Goal: Transaction & Acquisition: Purchase product/service

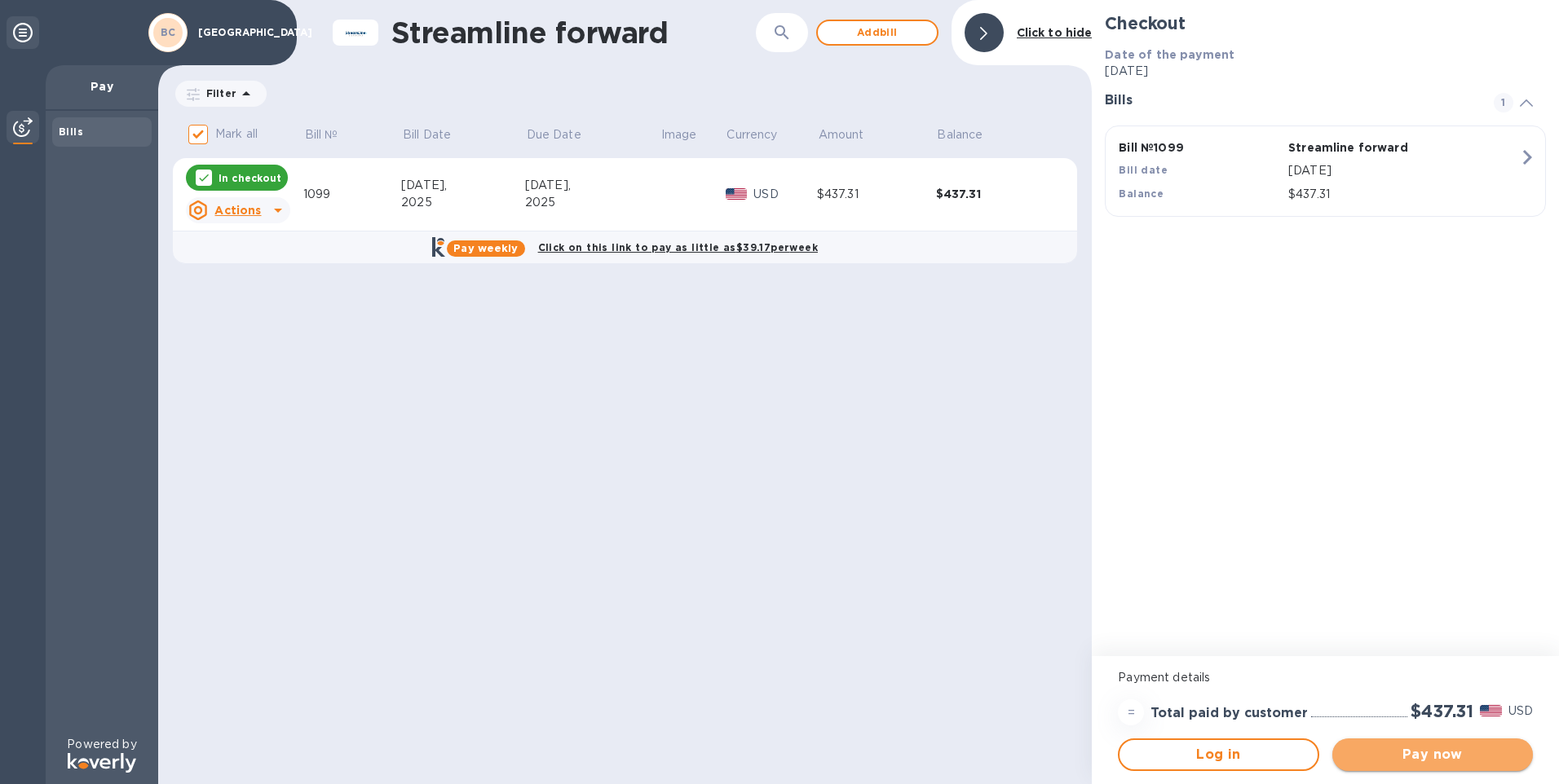
click at [1384, 752] on span "Pay now" at bounding box center [1433, 754] width 175 height 19
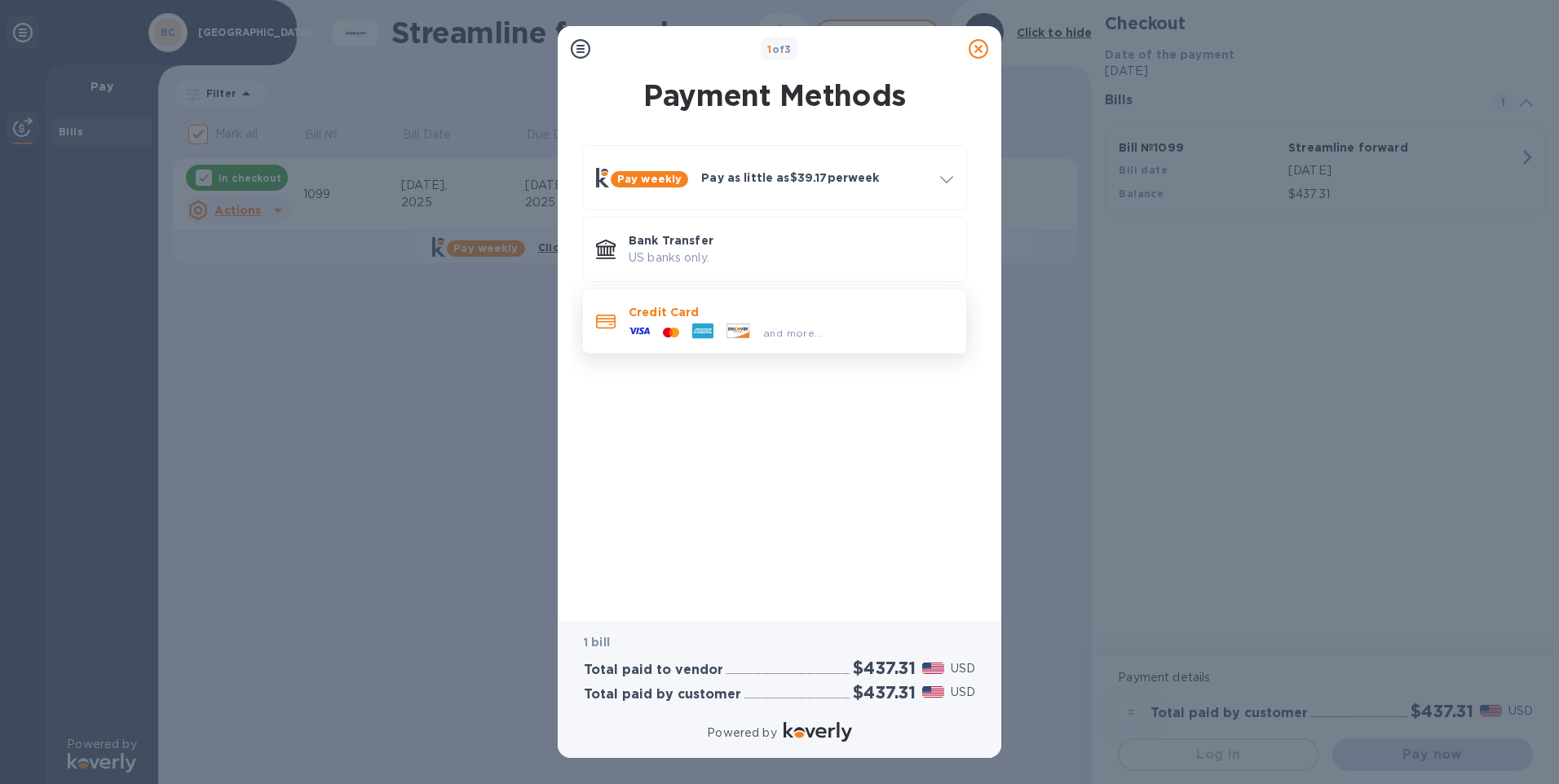
click at [684, 314] on p "Credit Card" at bounding box center [791, 312] width 325 height 16
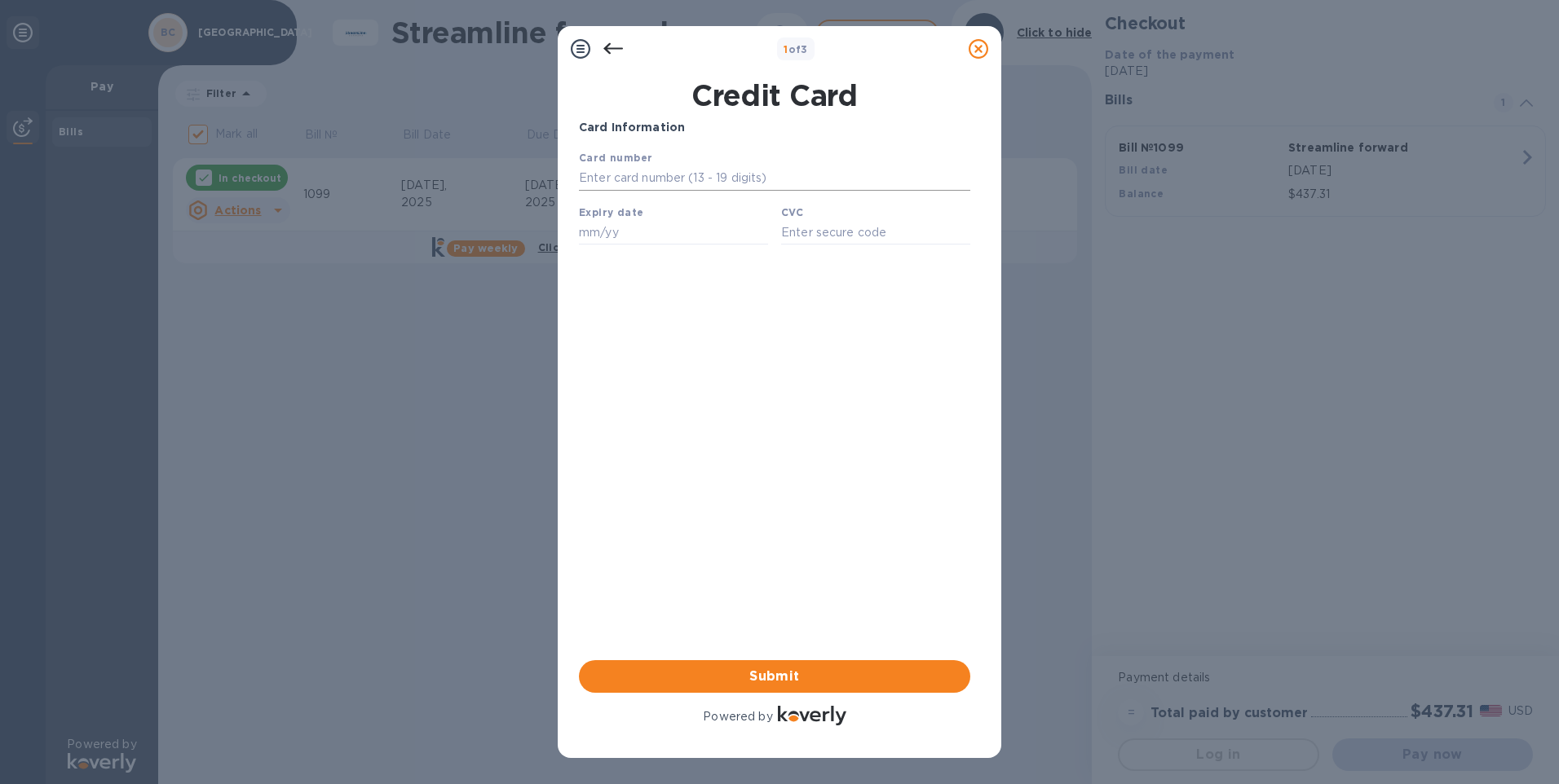
click at [648, 183] on input "text" at bounding box center [775, 178] width 391 height 24
type input "[CREDIT_CARD_NUMBER]"
type input "04/28"
type input "1954"
click at [774, 681] on span "Submit" at bounding box center [774, 676] width 365 height 19
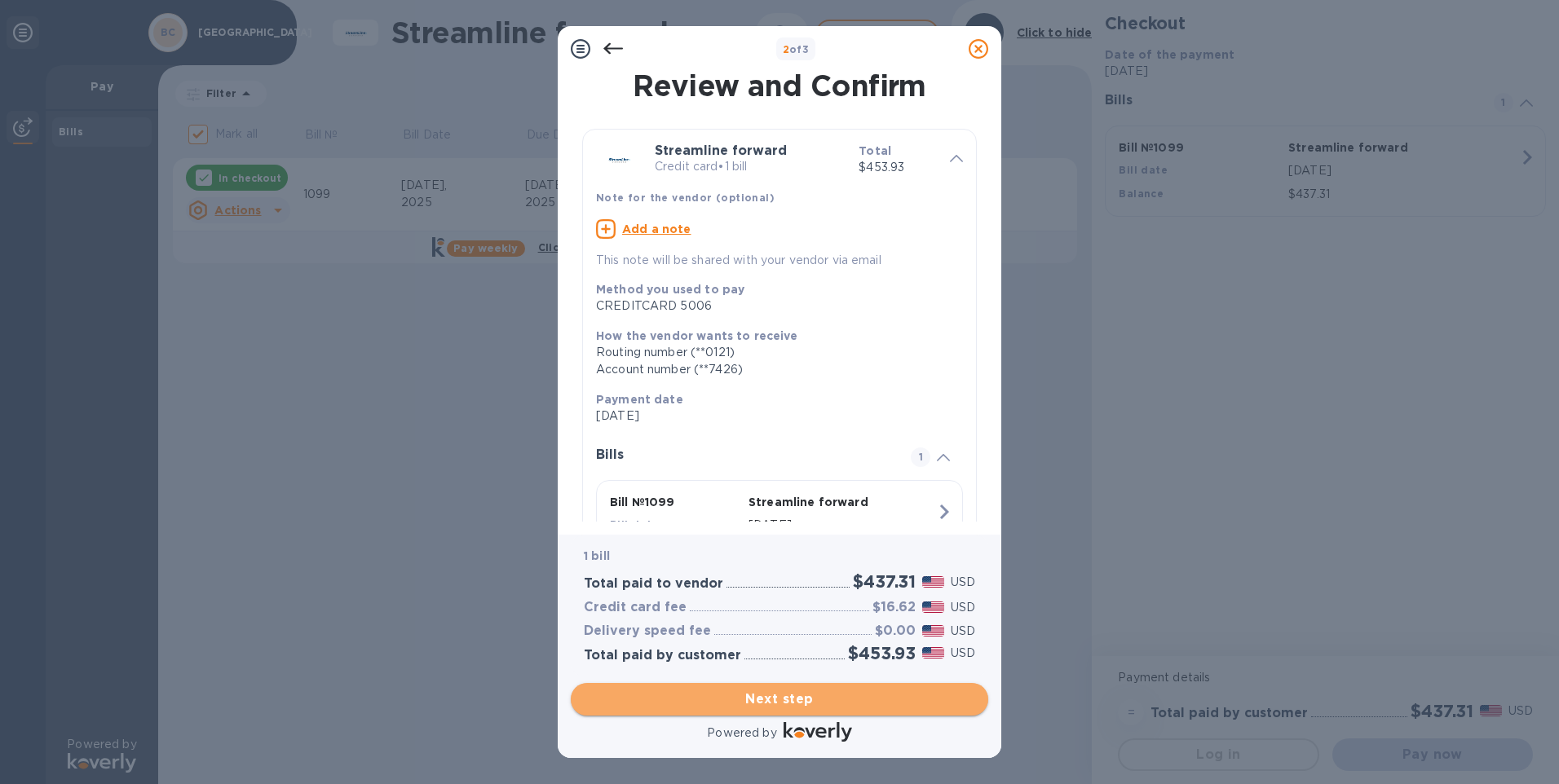
click at [833, 692] on span "Next step" at bounding box center [780, 699] width 391 height 19
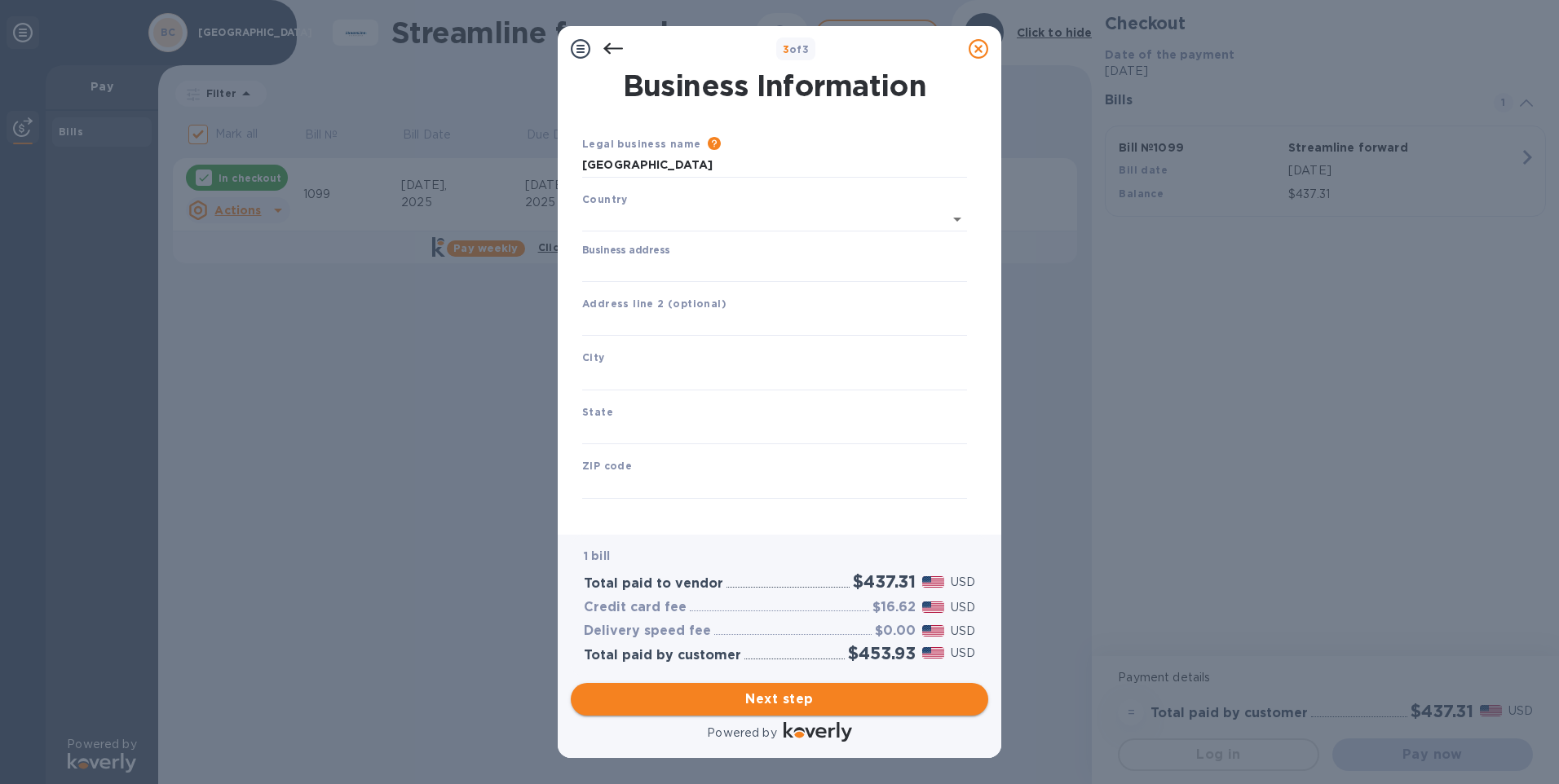
type input "[GEOGRAPHIC_DATA]"
click at [691, 265] on input "Business address" at bounding box center [775, 266] width 385 height 24
type input "[STREET_ADDRESS]"
click at [653, 326] on input "text" at bounding box center [775, 321] width 385 height 24
click at [635, 371] on input "text" at bounding box center [775, 374] width 385 height 24
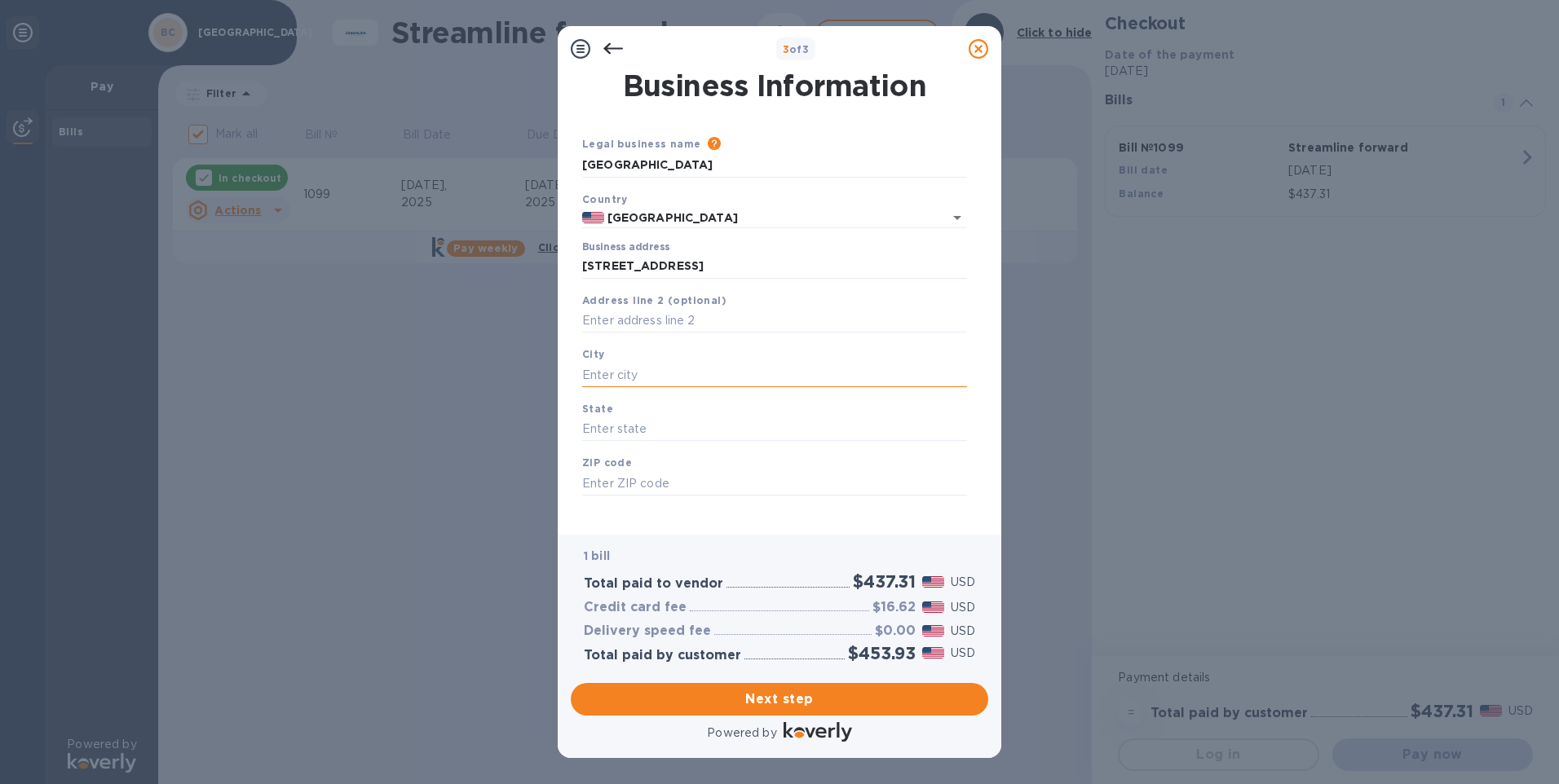
click at [590, 377] on input "text" at bounding box center [775, 374] width 385 height 24
drag, startPoint x: 675, startPoint y: 376, endPoint x: 621, endPoint y: 374, distance: 54.0
click at [621, 374] on input "Staten Iland" at bounding box center [775, 374] width 385 height 24
type input "[GEOGRAPHIC_DATA]"
click at [616, 420] on input "text" at bounding box center [775, 429] width 385 height 24
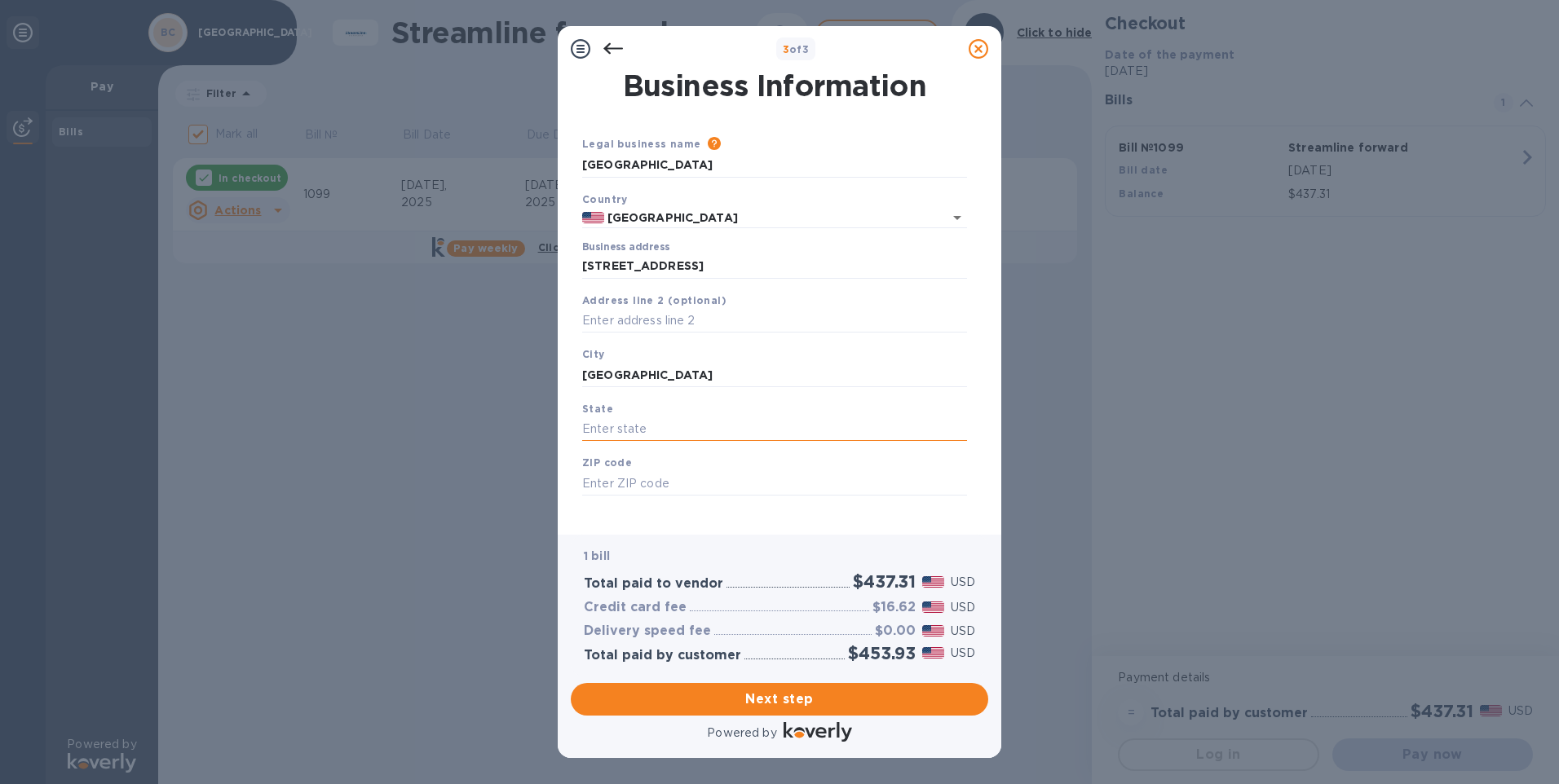
type input "n"
type input "[US_STATE]"
click at [625, 476] on input "text" at bounding box center [775, 483] width 385 height 24
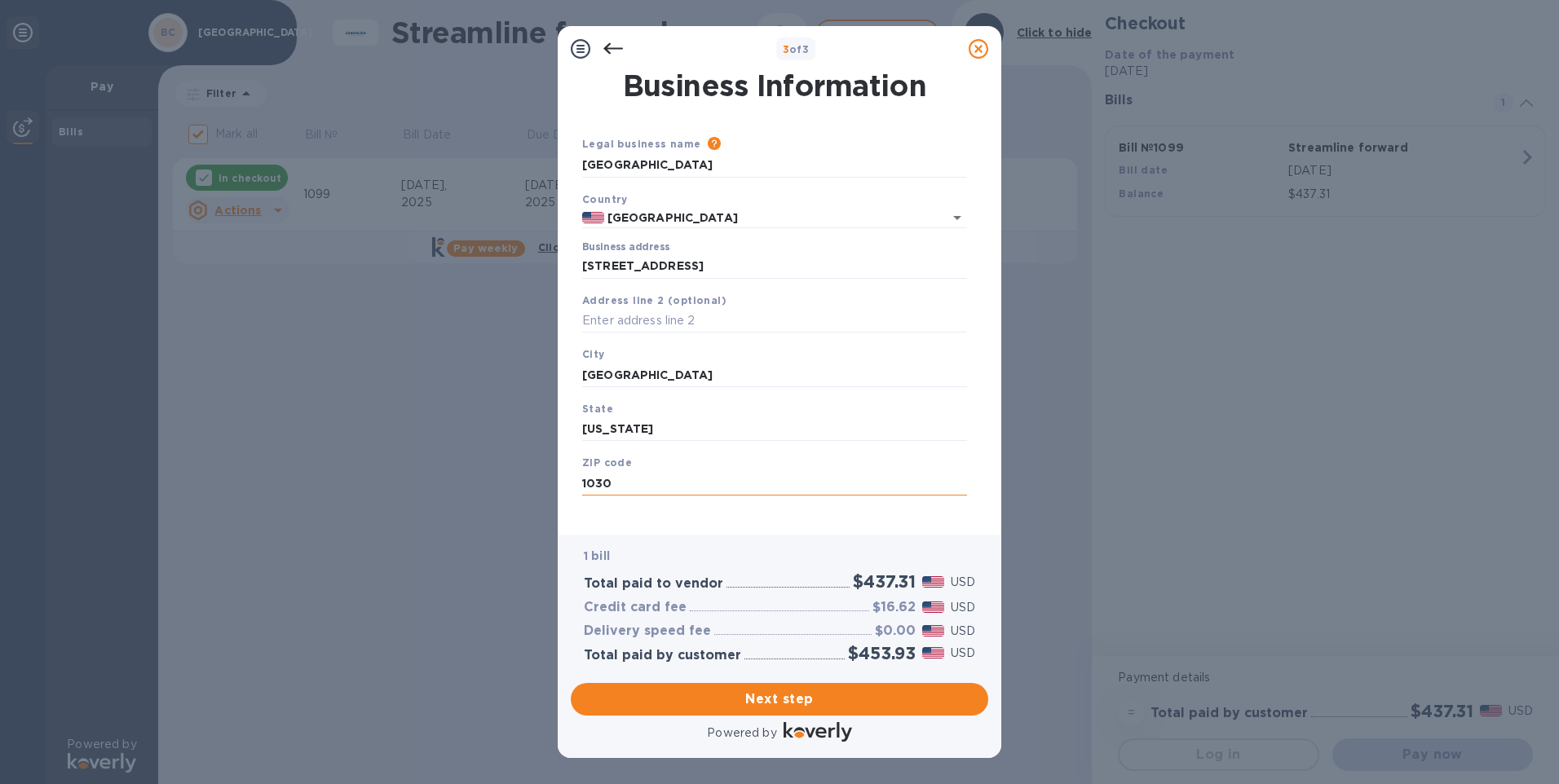
type input "10308"
click at [759, 712] on button "Next step" at bounding box center [779, 700] width 417 height 33
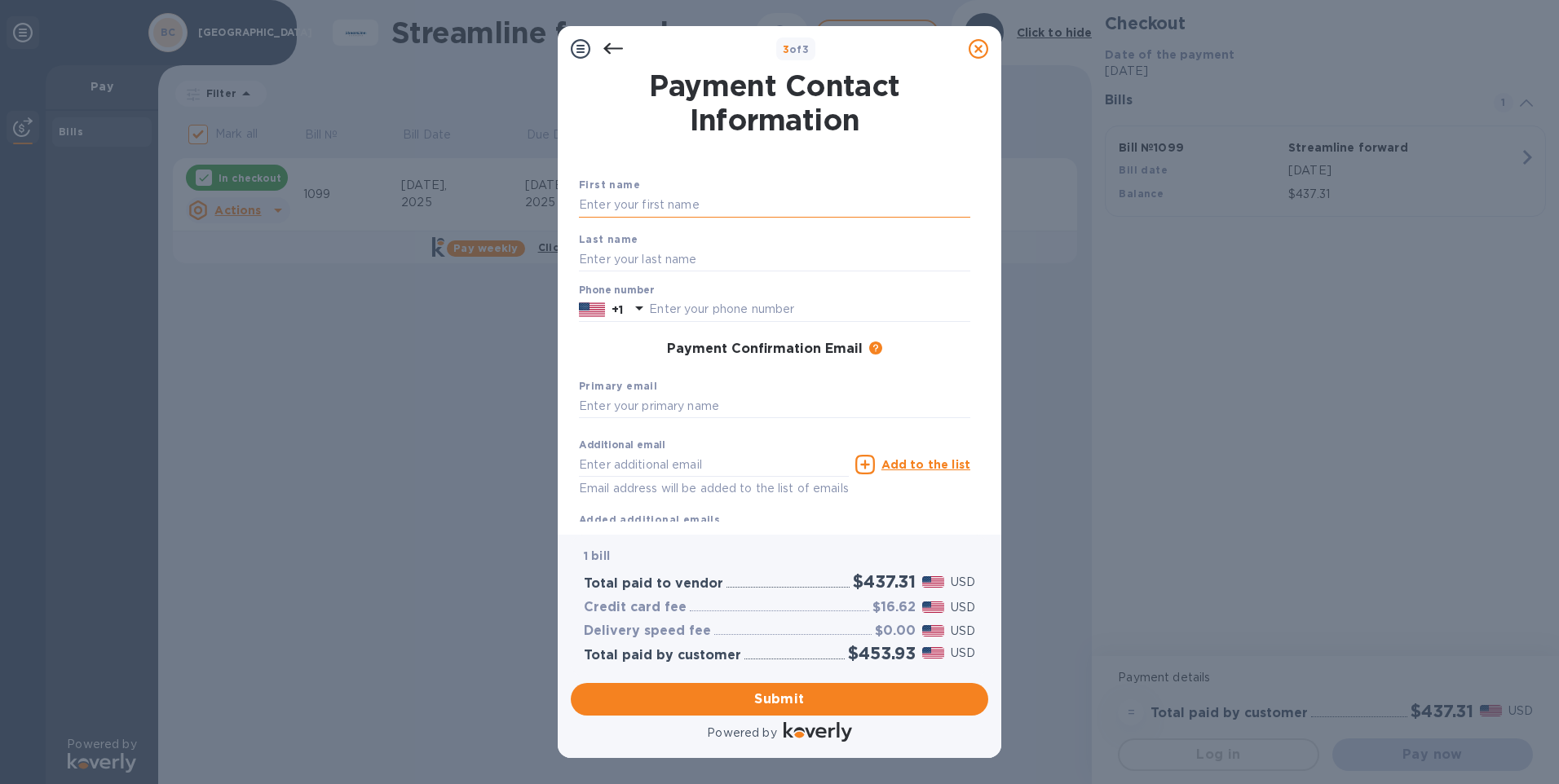
click at [626, 213] on input "text" at bounding box center [775, 205] width 391 height 24
type input "[PERSON_NAME]"
type input "Sorkin"
type input "7185222295"
click at [770, 708] on span "Submit" at bounding box center [780, 699] width 391 height 19
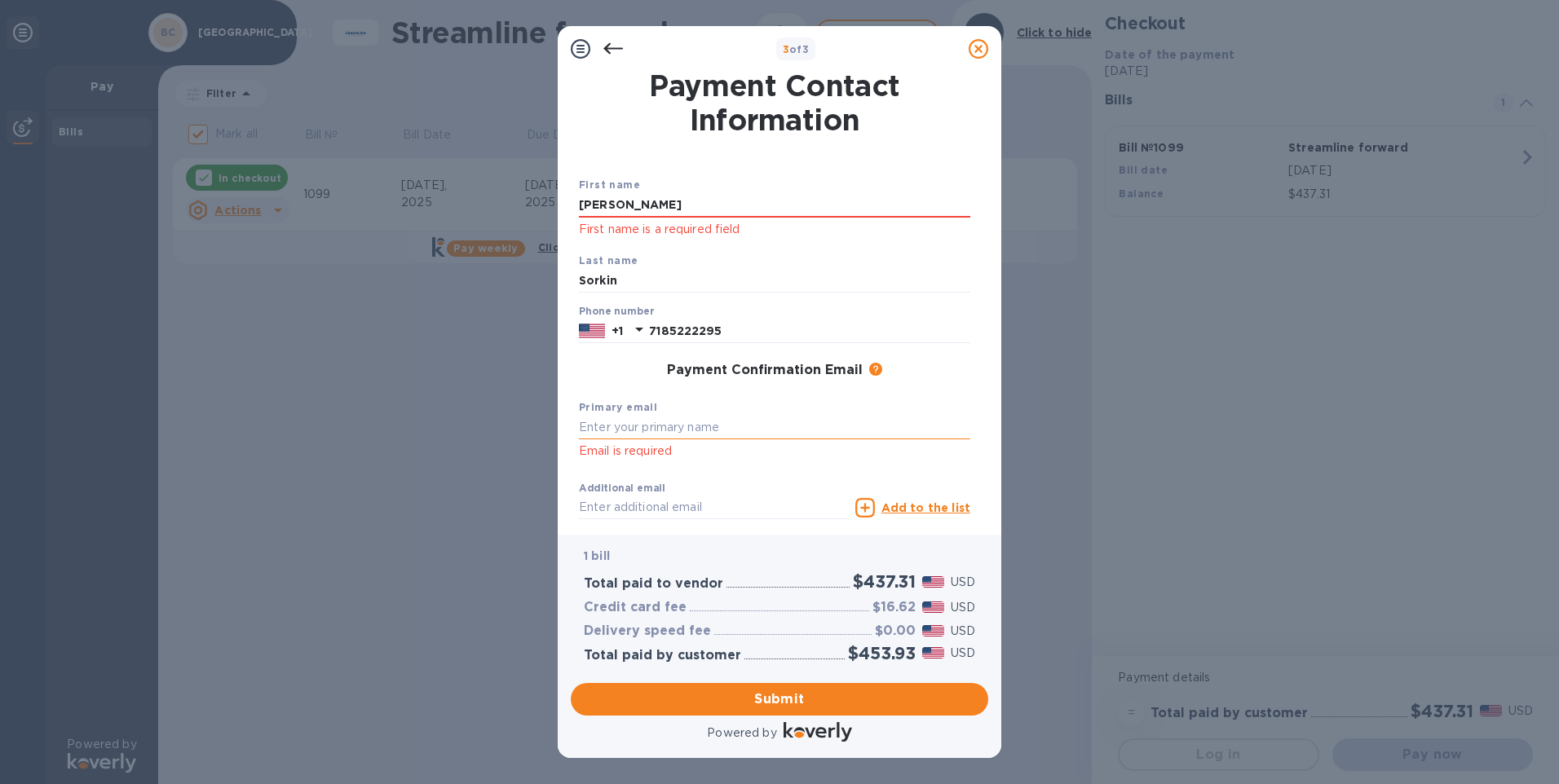
click at [620, 425] on input "text" at bounding box center [775, 427] width 391 height 24
type input "[EMAIL_ADDRESS][DOMAIN_NAME]"
click at [787, 695] on span "Submit" at bounding box center [780, 699] width 391 height 19
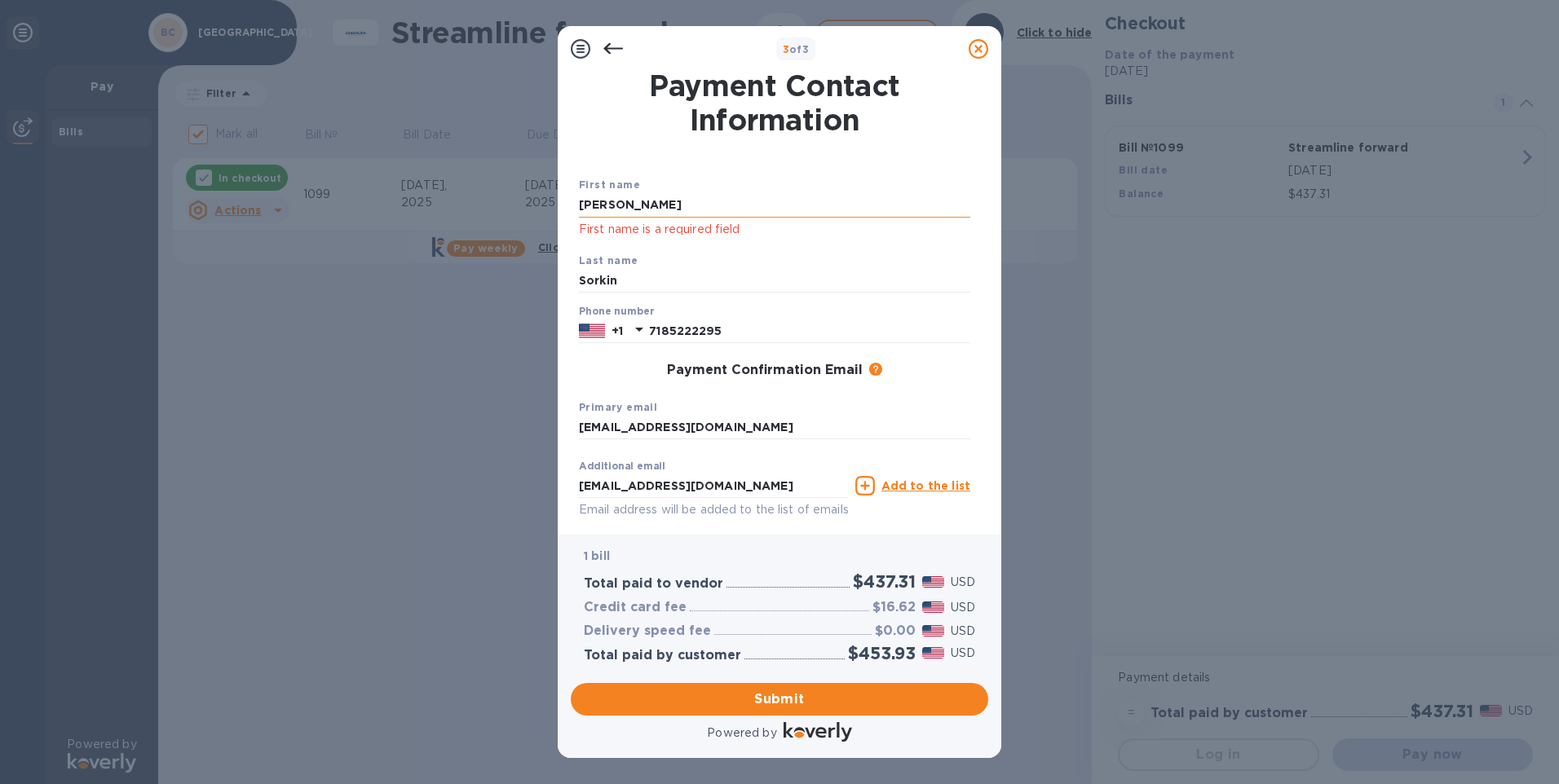
click at [702, 204] on input "[PERSON_NAME]" at bounding box center [775, 205] width 391 height 24
click at [677, 196] on input "[PERSON_NAME]" at bounding box center [775, 205] width 391 height 24
type input "[PERSON_NAME]"
click at [1117, 452] on div "3 of 3 Payment Contact Information First name [PERSON_NAME] First name is a req…" at bounding box center [779, 392] width 1559 height 784
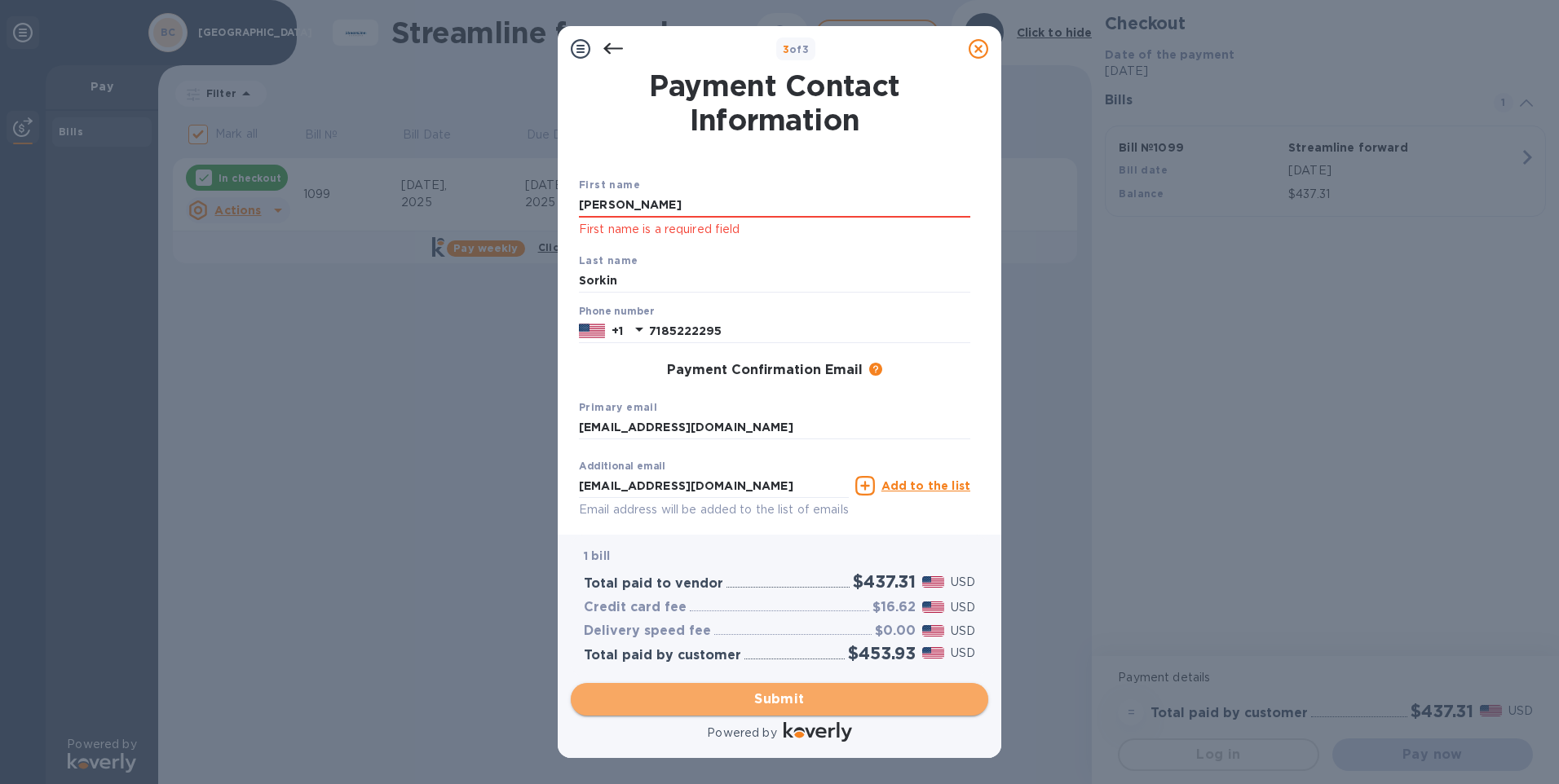
click at [819, 686] on button "Submit" at bounding box center [779, 700] width 417 height 33
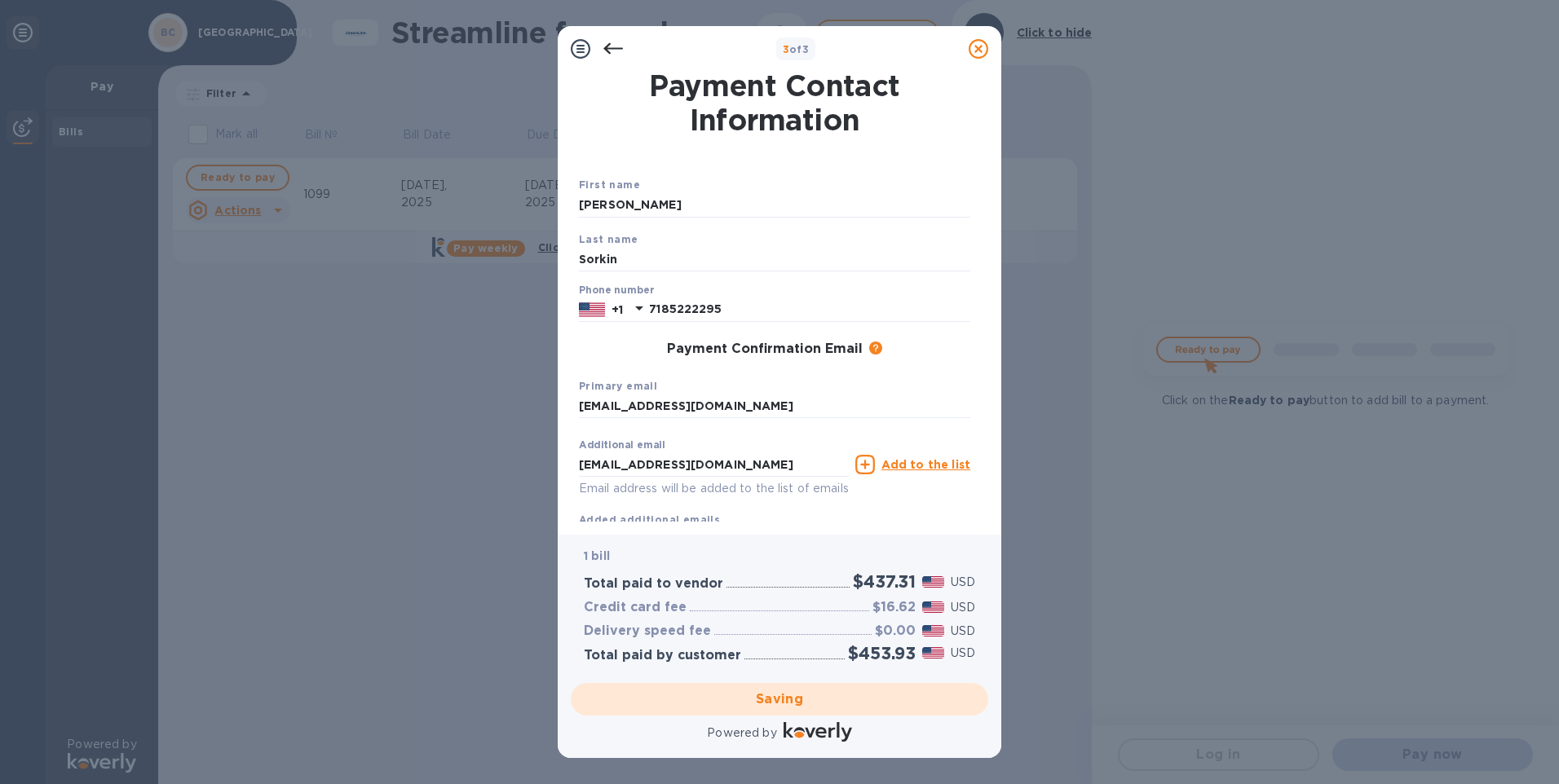
checkbox input "false"
